Goal: Navigation & Orientation: Find specific page/section

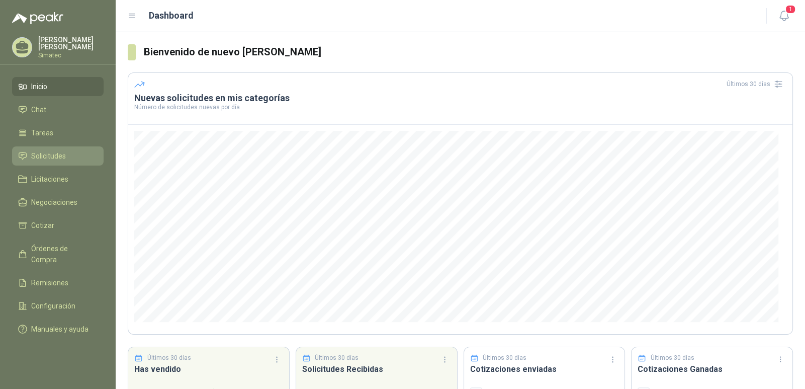
click at [45, 159] on span "Solicitudes" at bounding box center [48, 155] width 35 height 11
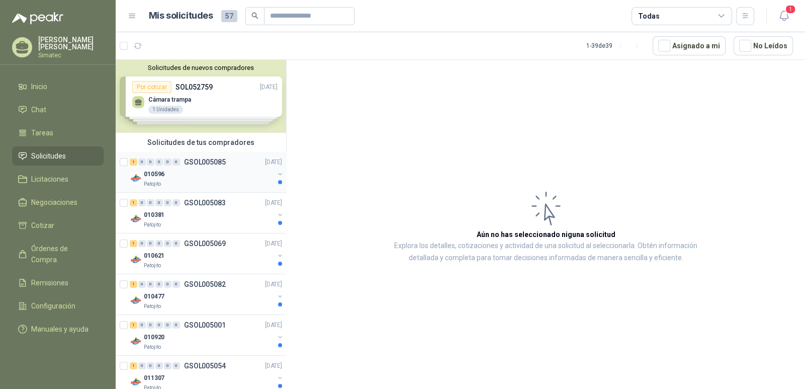
click at [206, 163] on p "GSOL005085" at bounding box center [205, 161] width 42 height 7
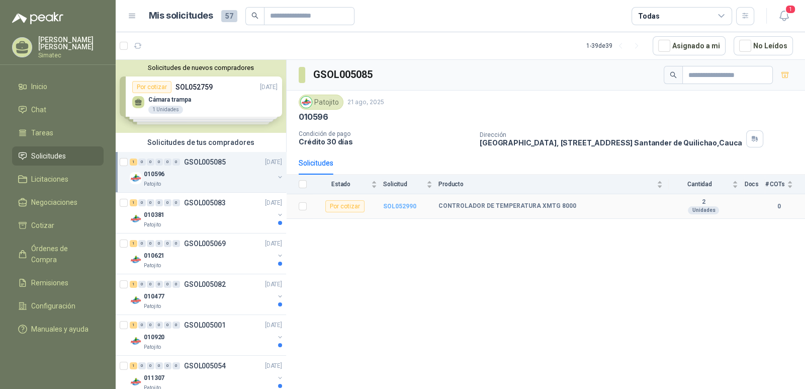
click at [398, 204] on b "SOL052990" at bounding box center [399, 206] width 33 height 7
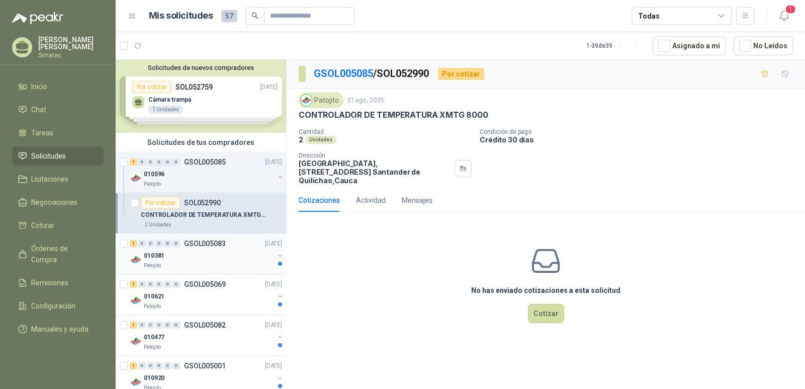
click at [207, 257] on div "010381" at bounding box center [209, 256] width 130 height 12
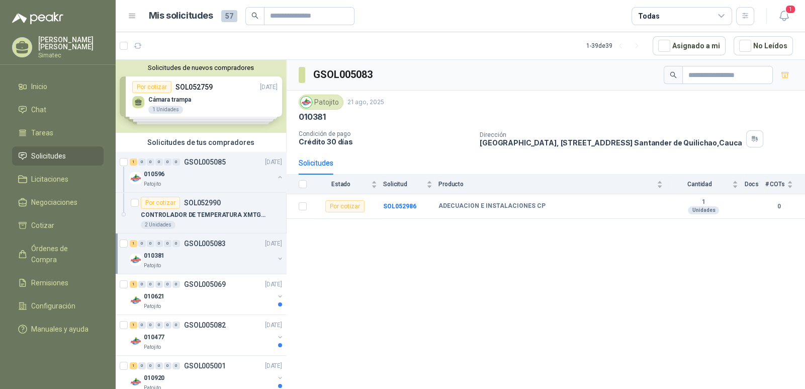
click at [204, 243] on p "GSOL005083" at bounding box center [205, 243] width 42 height 7
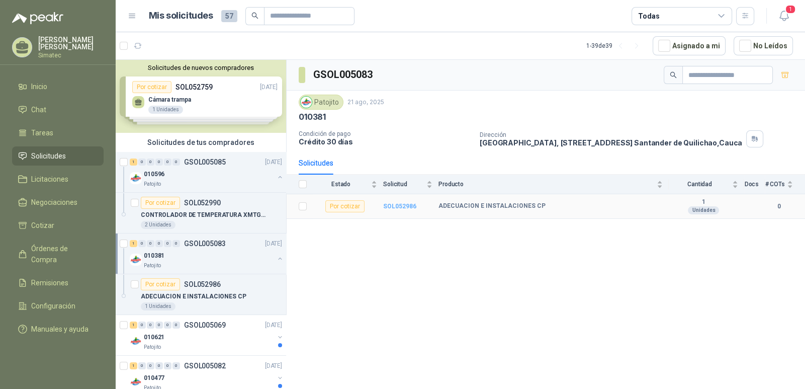
click at [392, 207] on b "SOL052986" at bounding box center [399, 206] width 33 height 7
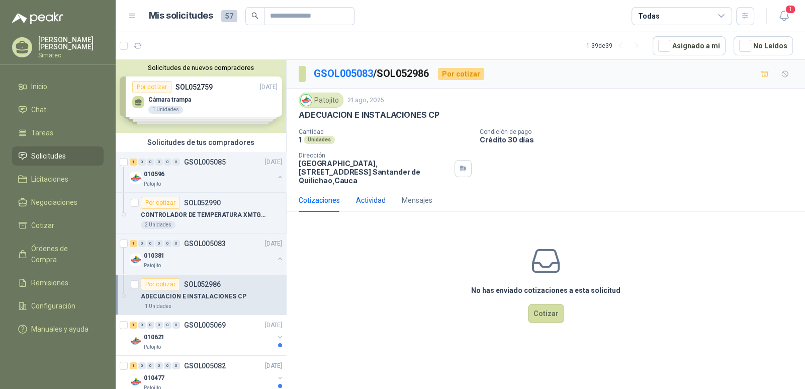
click at [368, 195] on div "Actividad" at bounding box center [371, 200] width 30 height 11
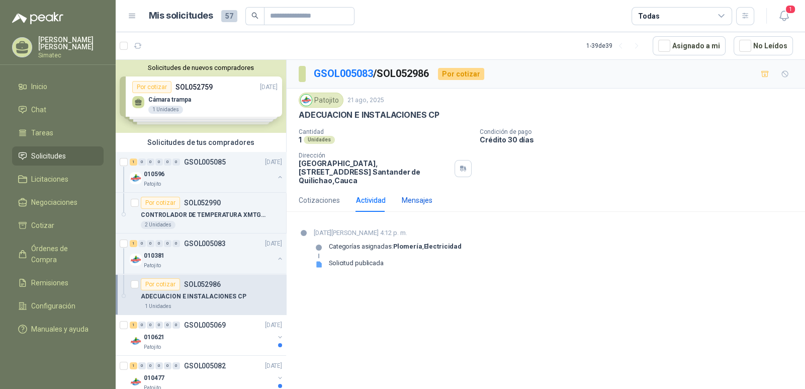
click at [410, 195] on div "Mensajes" at bounding box center [417, 200] width 31 height 11
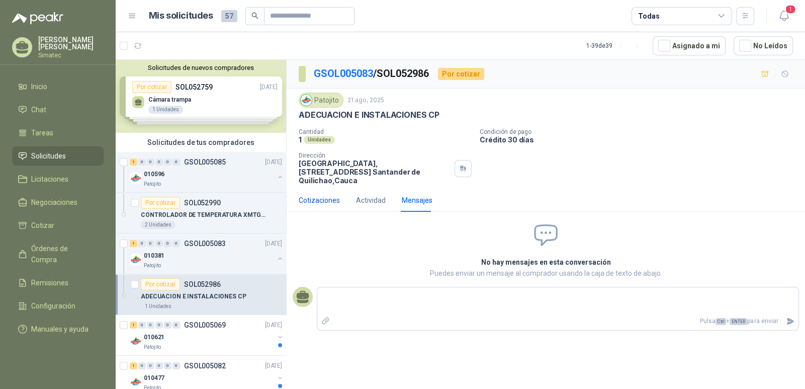
click at [325, 195] on div "Cotizaciones" at bounding box center [319, 200] width 41 height 11
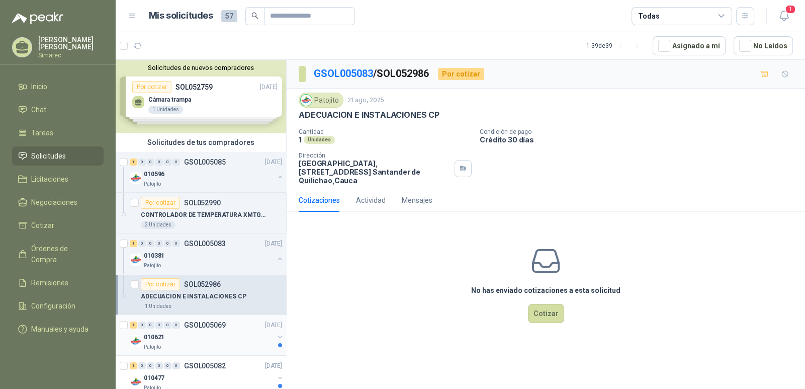
click at [195, 329] on div "1 0 0 0 0 0 GSOL005069 [DATE]" at bounding box center [207, 325] width 154 height 12
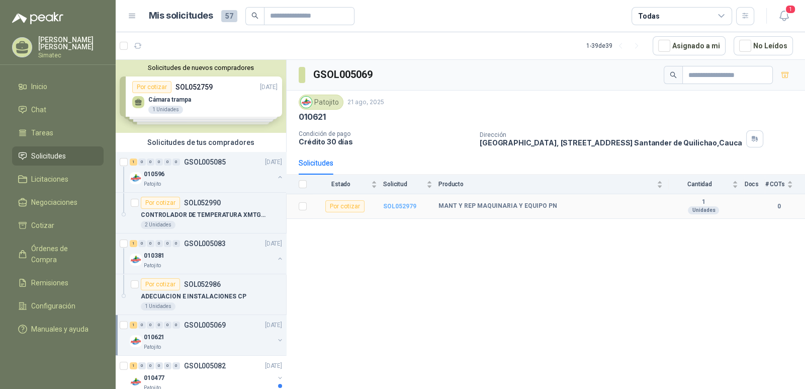
click at [394, 206] on b "SOL052979" at bounding box center [399, 206] width 33 height 7
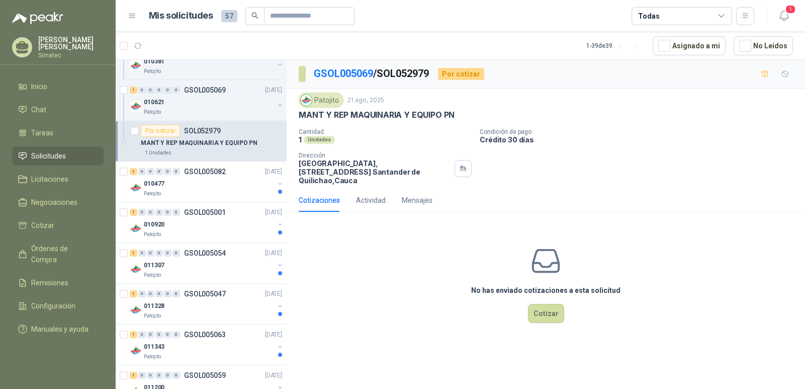
scroll to position [237, 0]
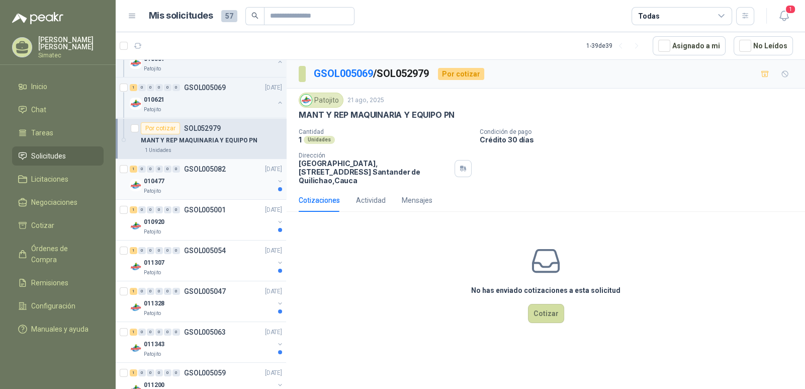
click at [206, 167] on p "GSOL005082" at bounding box center [205, 168] width 42 height 7
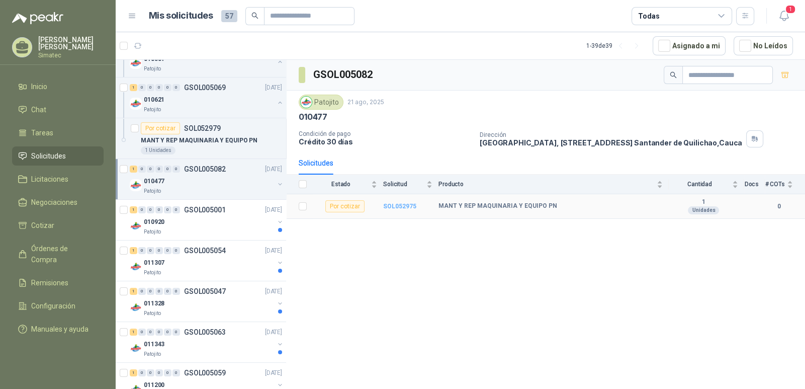
click at [397, 203] on b "SOL052975" at bounding box center [399, 206] width 33 height 7
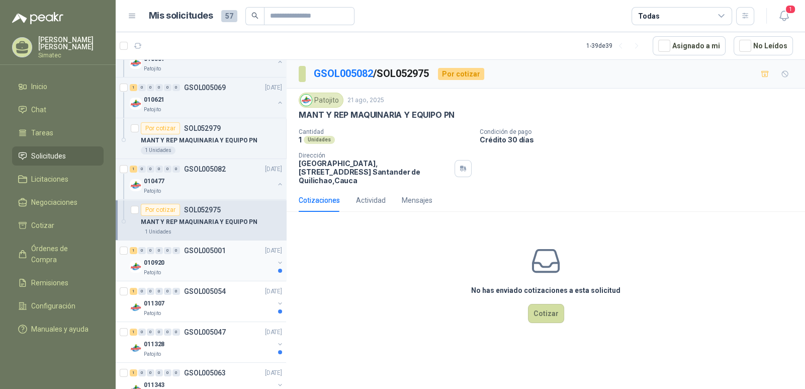
click at [200, 260] on div "010920" at bounding box center [209, 263] width 130 height 12
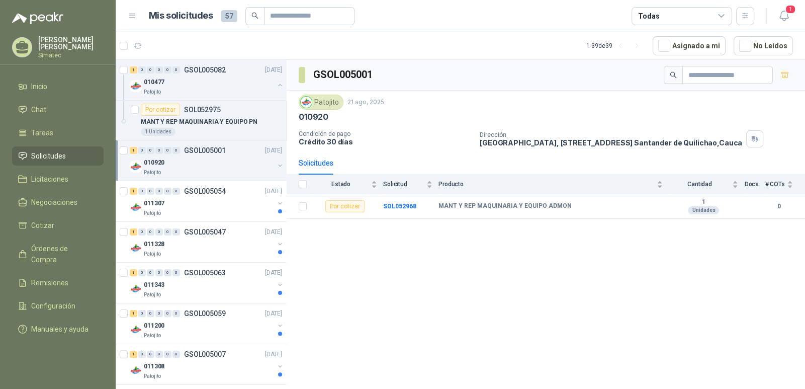
scroll to position [338, 0]
click at [201, 202] on div "011307" at bounding box center [209, 203] width 130 height 12
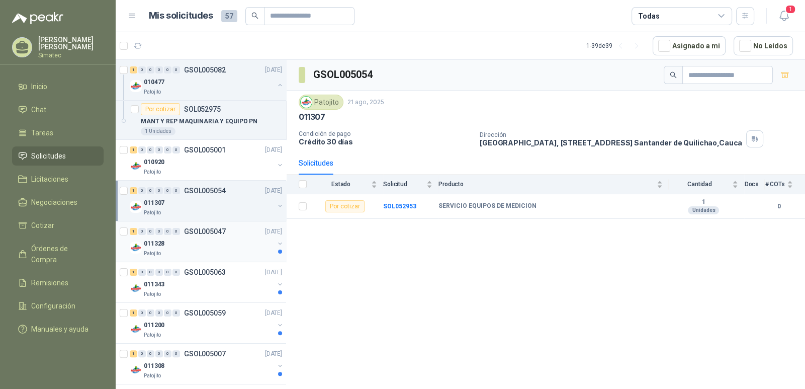
click at [200, 237] on div "011328" at bounding box center [209, 243] width 130 height 12
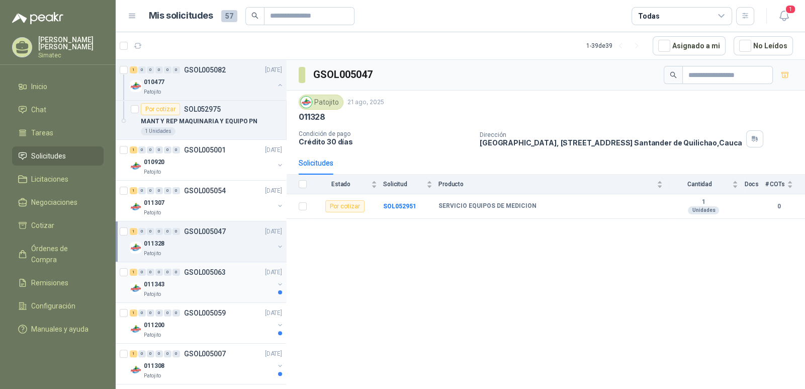
click at [198, 278] on div "011343" at bounding box center [209, 284] width 130 height 12
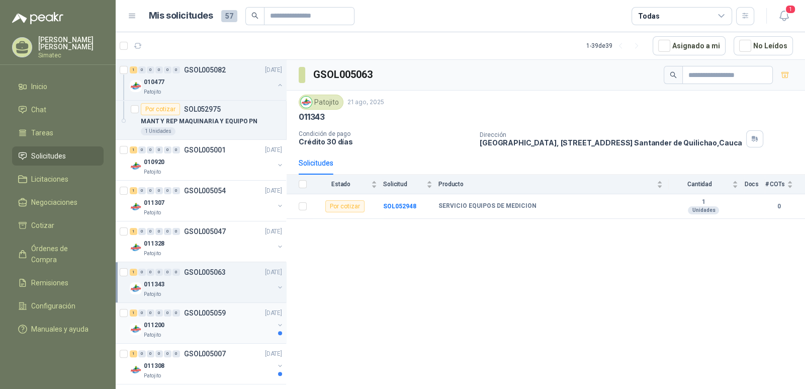
click at [195, 311] on p "GSOL005059" at bounding box center [205, 312] width 42 height 7
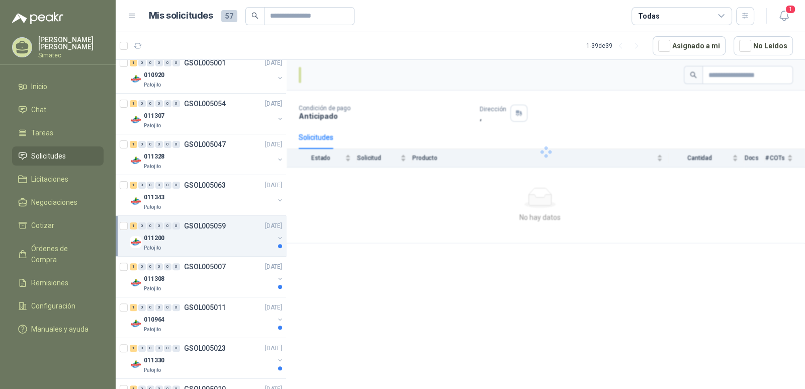
scroll to position [489, 0]
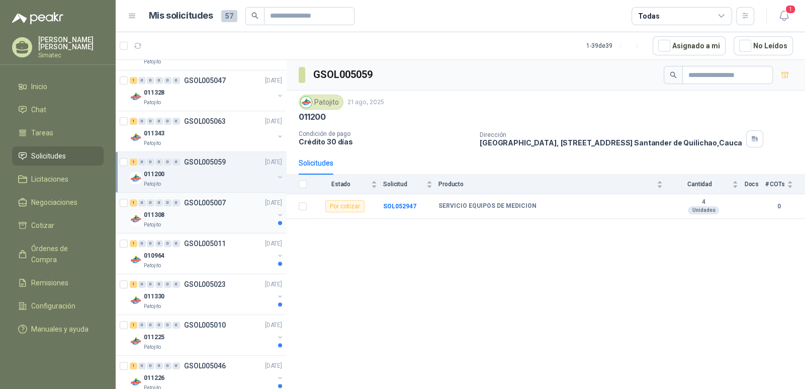
click at [202, 221] on div "Patojito" at bounding box center [209, 225] width 130 height 8
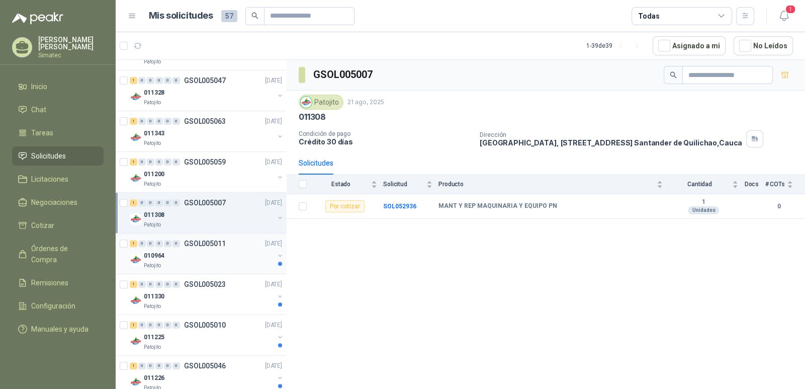
click at [204, 245] on p "GSOL005011" at bounding box center [205, 243] width 42 height 7
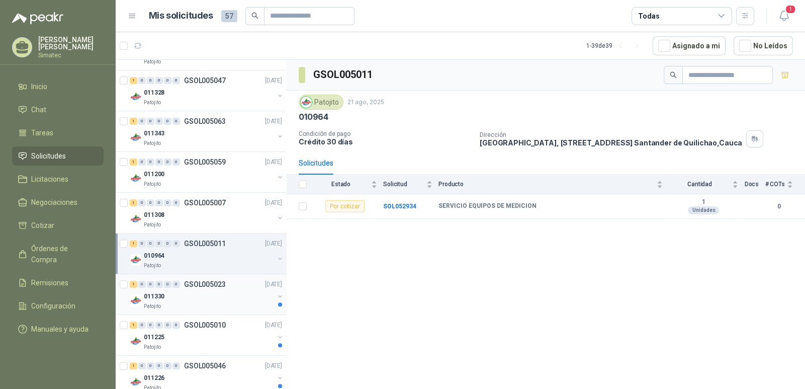
click at [200, 287] on div "1 0 0 0 0 0 GSOL005023 [DATE]" at bounding box center [207, 284] width 154 height 12
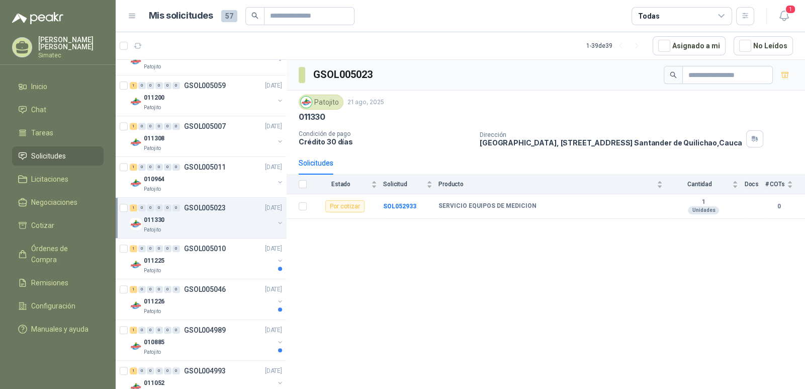
scroll to position [590, 0]
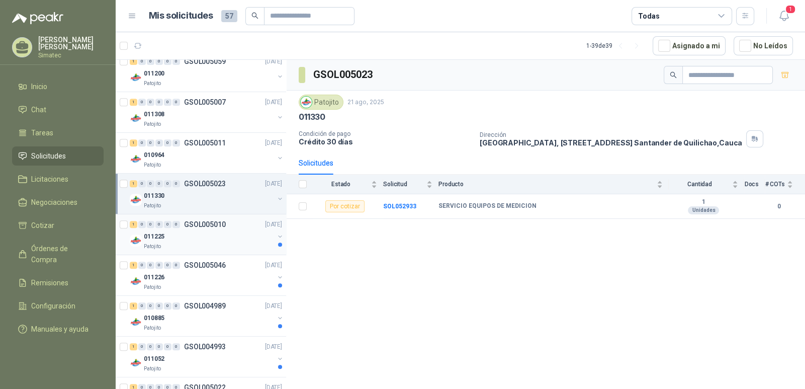
click at [204, 239] on div "011225" at bounding box center [209, 236] width 130 height 12
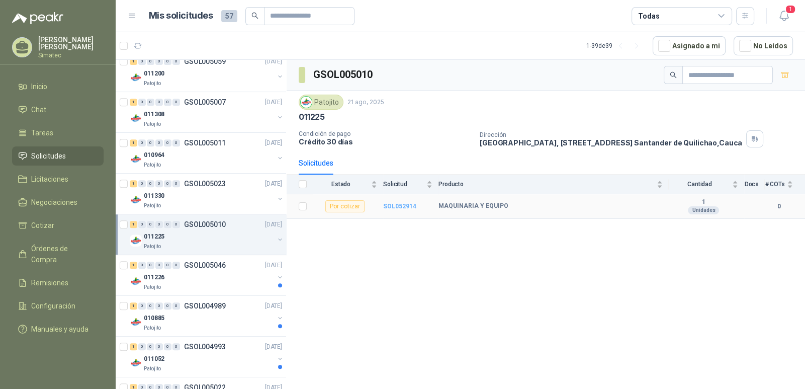
click at [391, 203] on b "SOL052914" at bounding box center [399, 206] width 33 height 7
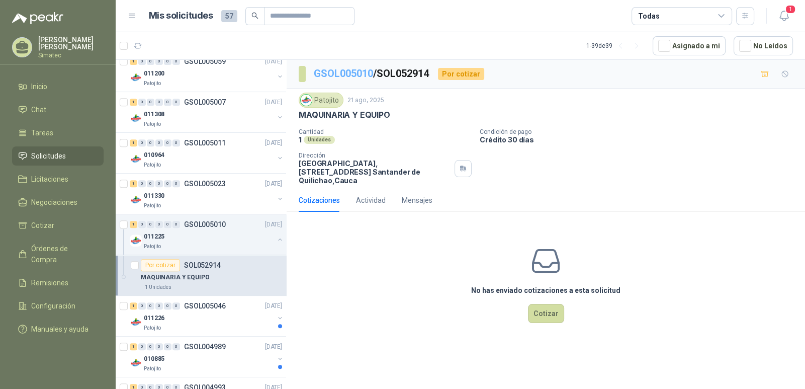
click at [338, 72] on link "GSOL005010" at bounding box center [343, 73] width 59 height 12
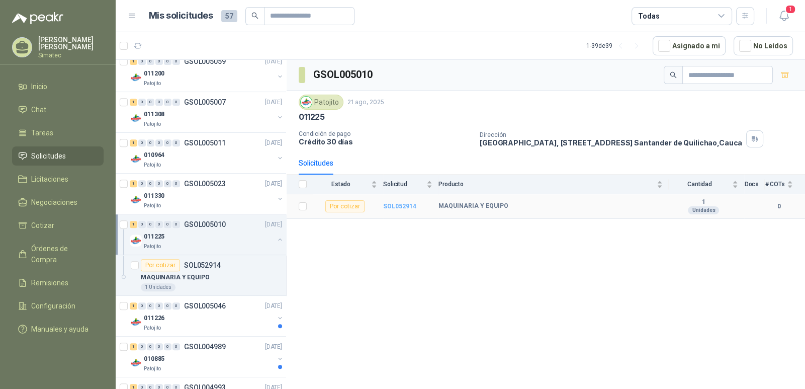
click at [403, 206] on b "SOL052914" at bounding box center [399, 206] width 33 height 7
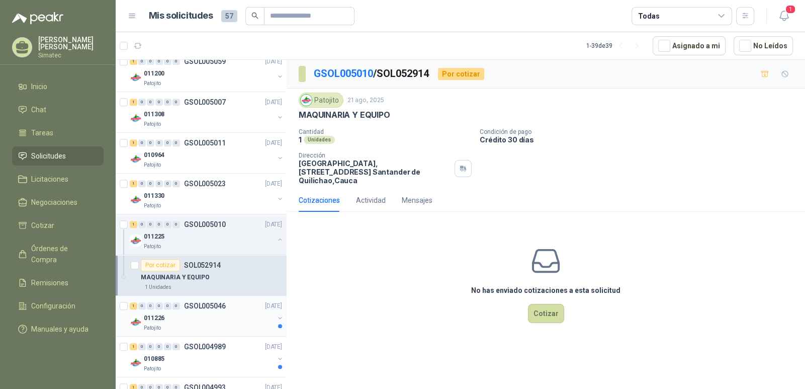
click at [209, 312] on div "011226" at bounding box center [209, 318] width 130 height 12
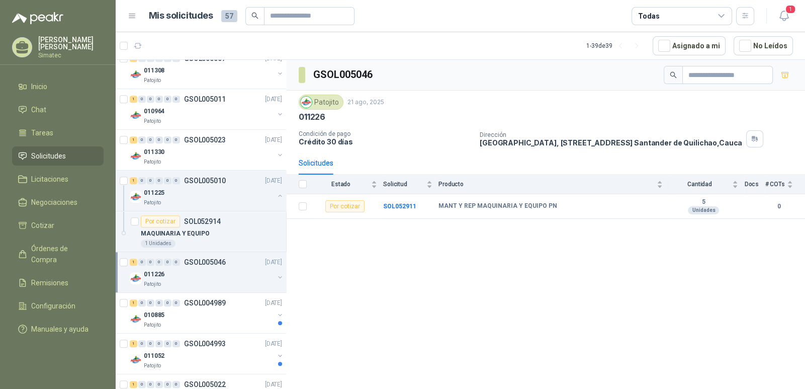
scroll to position [690, 0]
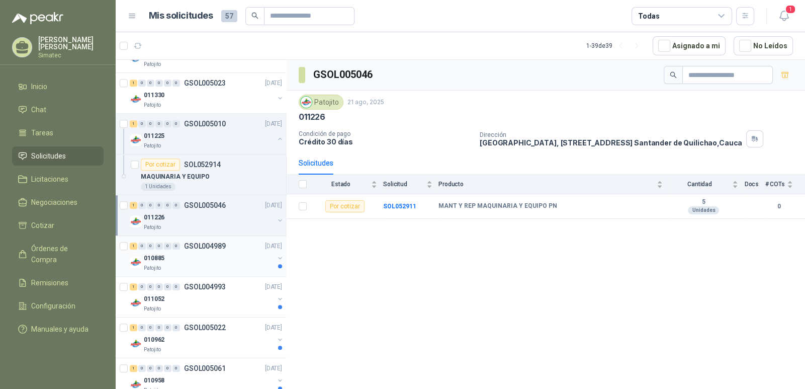
click at [198, 258] on div "010885" at bounding box center [209, 258] width 130 height 12
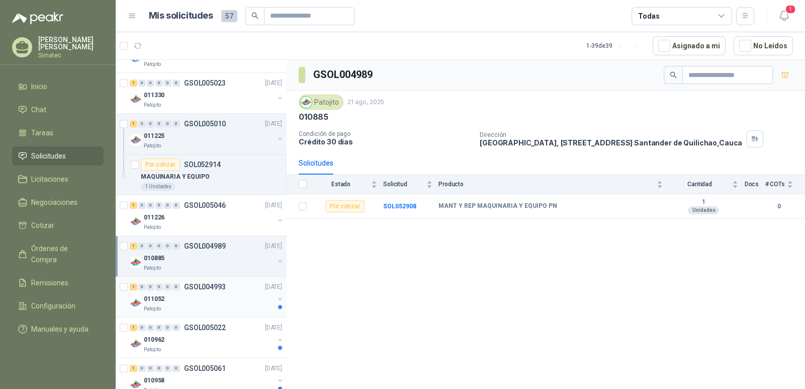
click at [203, 293] on div "011052" at bounding box center [209, 299] width 130 height 12
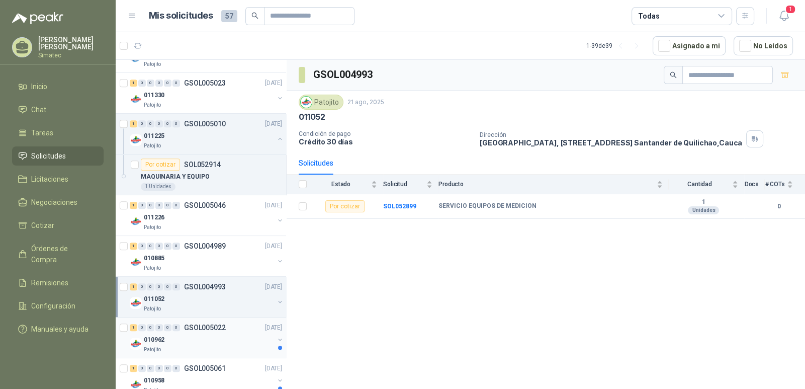
click at [209, 334] on div "010962" at bounding box center [209, 340] width 130 height 12
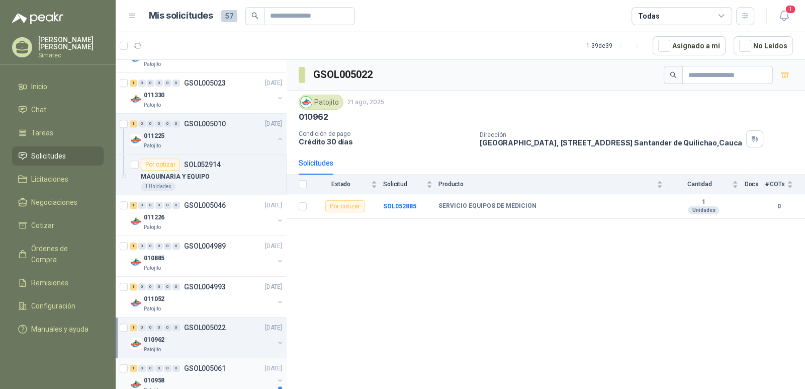
click at [236, 366] on div "1 0 0 0 0 0 GSOL005061 [DATE]" at bounding box center [207, 368] width 154 height 12
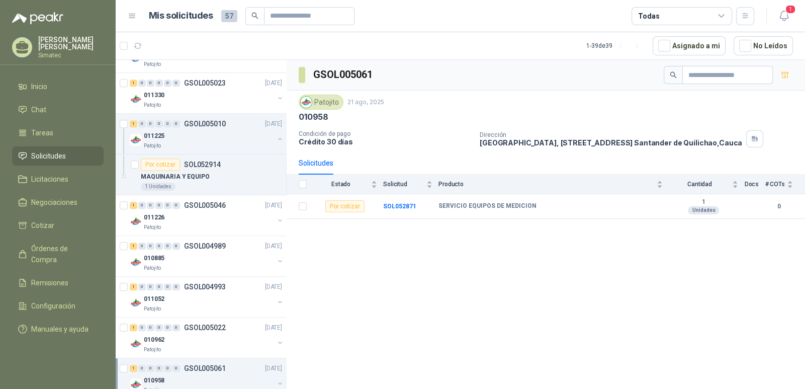
scroll to position [981, 0]
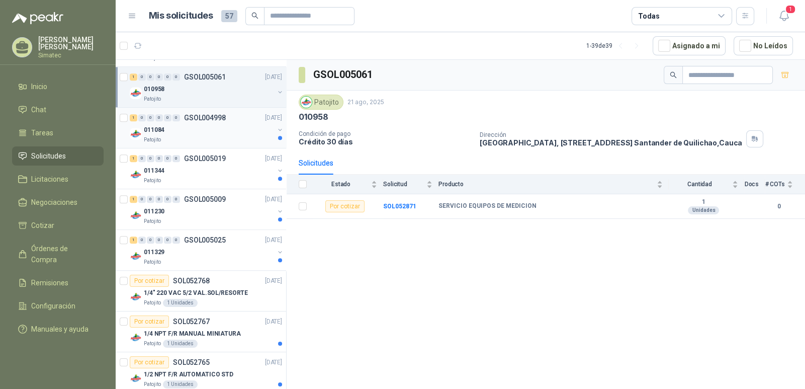
click at [195, 138] on div "Patojito" at bounding box center [209, 140] width 130 height 8
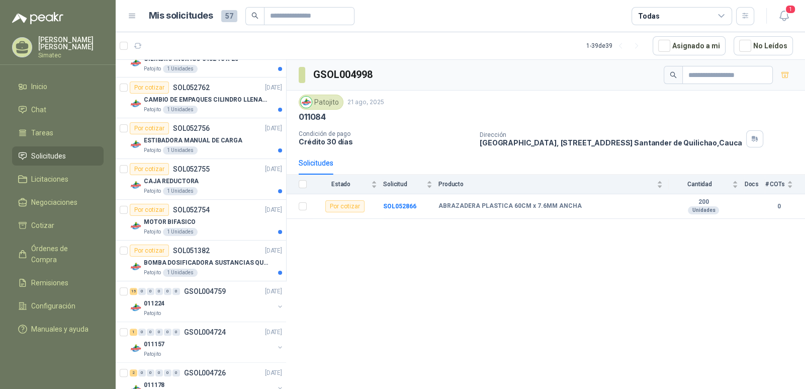
scroll to position [1373, 0]
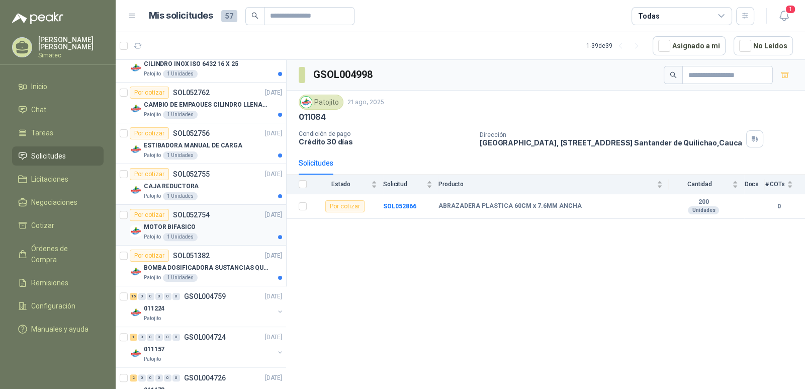
click at [206, 221] on div "MOTOR BIFASICO" at bounding box center [213, 227] width 138 height 12
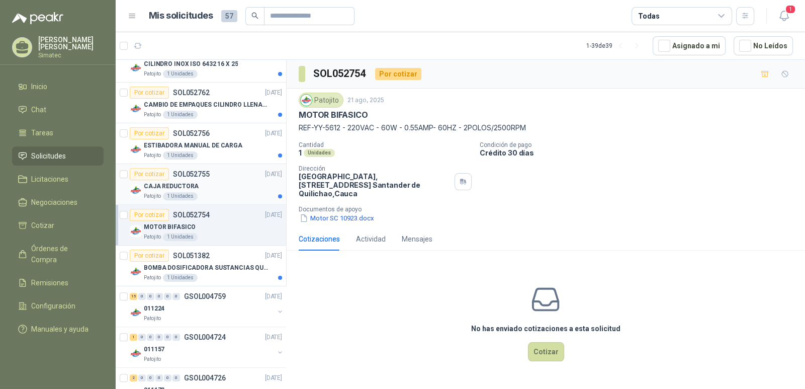
click at [193, 182] on p "CAJA REDUCTORA" at bounding box center [171, 187] width 55 height 10
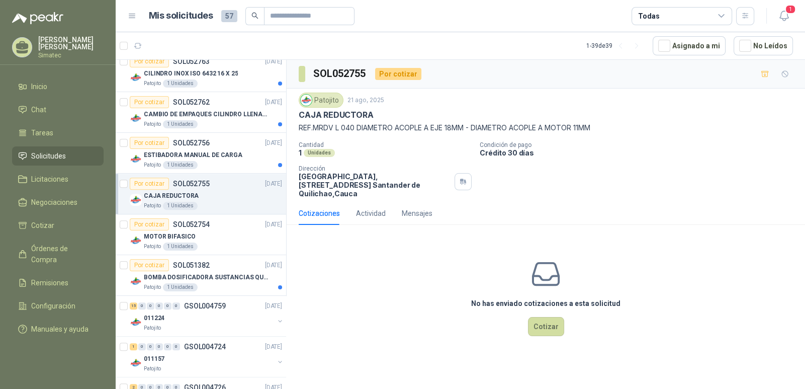
scroll to position [1361, 0]
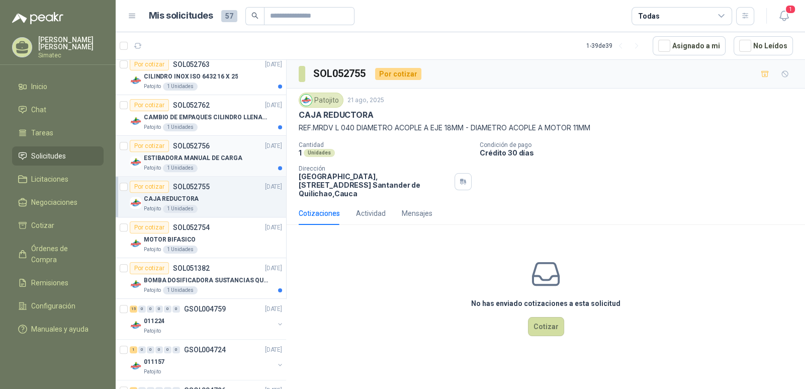
click at [210, 159] on div "ESTIBADORA MANUAL DE CARGA" at bounding box center [213, 158] width 138 height 12
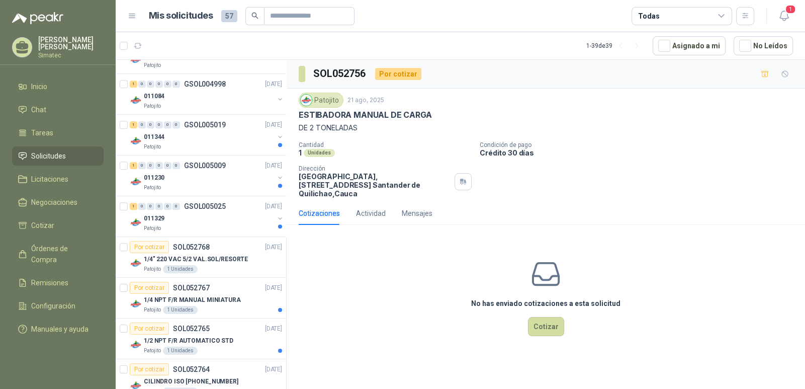
scroll to position [1008, 0]
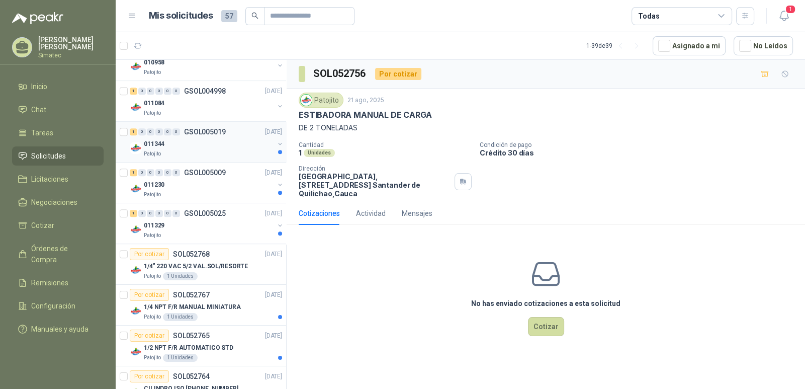
click at [211, 151] on div "Patojito" at bounding box center [209, 154] width 130 height 8
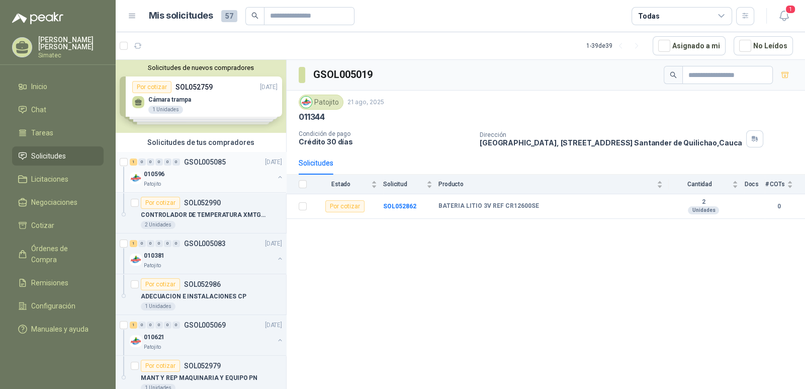
click at [226, 170] on div "010596" at bounding box center [209, 174] width 130 height 12
click at [403, 206] on b "SOL052990" at bounding box center [399, 206] width 33 height 7
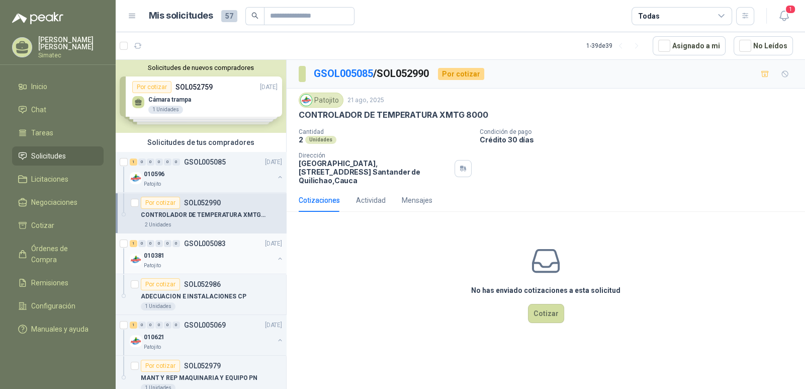
click at [194, 255] on div "010381" at bounding box center [209, 256] width 130 height 12
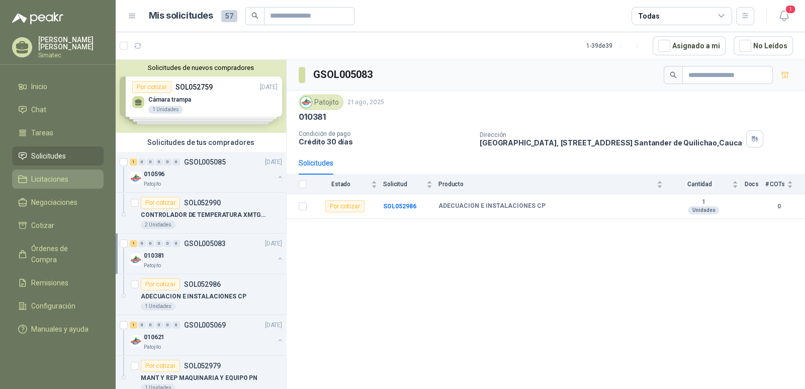
click at [51, 175] on span "Licitaciones" at bounding box center [49, 179] width 37 height 11
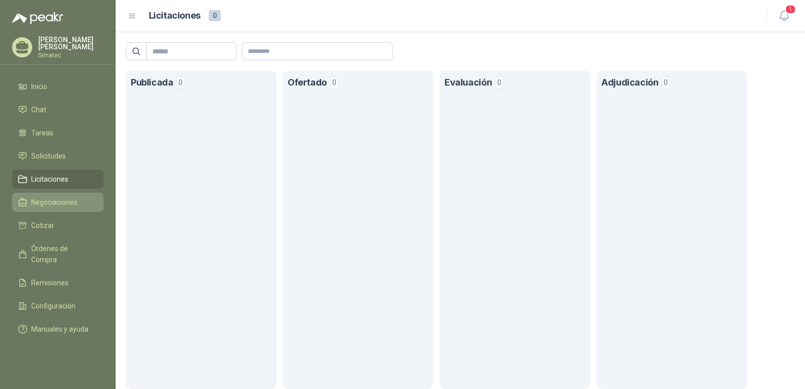
click at [60, 202] on span "Negociaciones" at bounding box center [54, 202] width 46 height 11
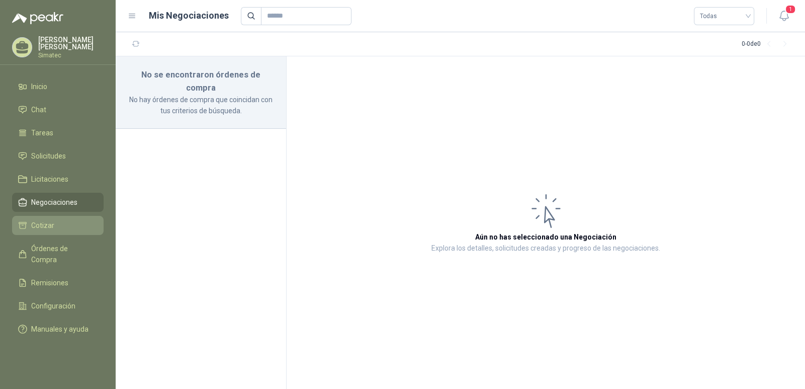
click at [45, 225] on span "Cotizar" at bounding box center [42, 225] width 23 height 11
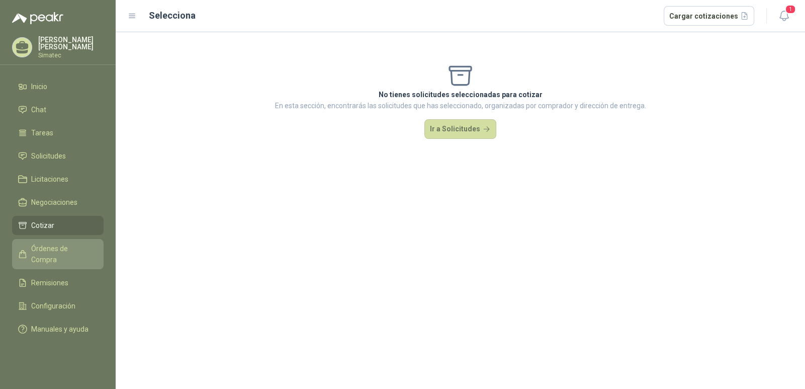
click at [53, 245] on span "Órdenes de Compra" at bounding box center [62, 254] width 63 height 22
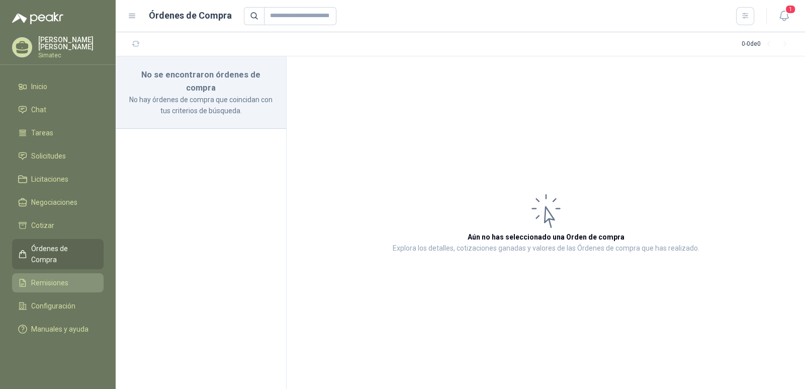
click at [54, 277] on span "Remisiones" at bounding box center [49, 282] width 37 height 11
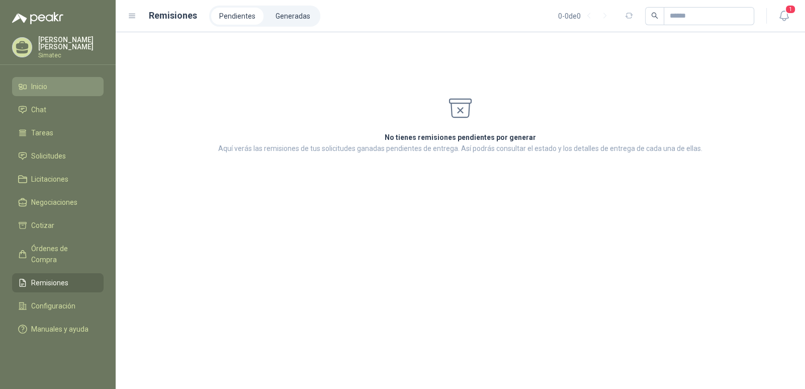
click at [33, 87] on span "Inicio" at bounding box center [39, 86] width 16 height 11
